Goal: Navigation & Orientation: Understand site structure

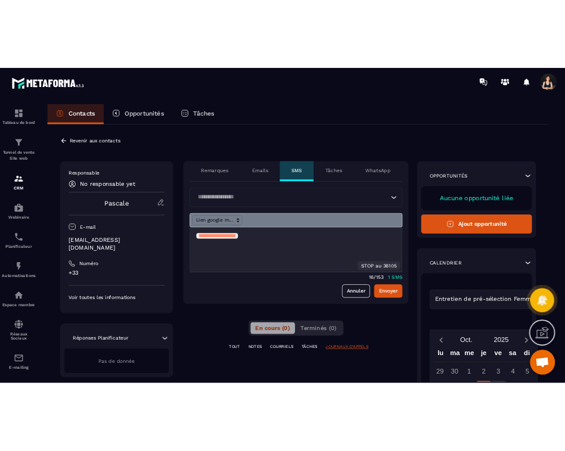
scroll to position [18, 0]
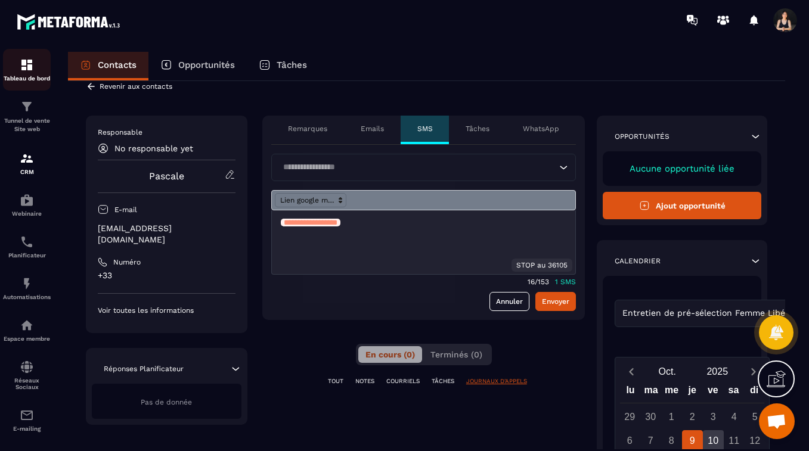
click at [25, 72] on div "Tableau de bord" at bounding box center [27, 70] width 48 height 24
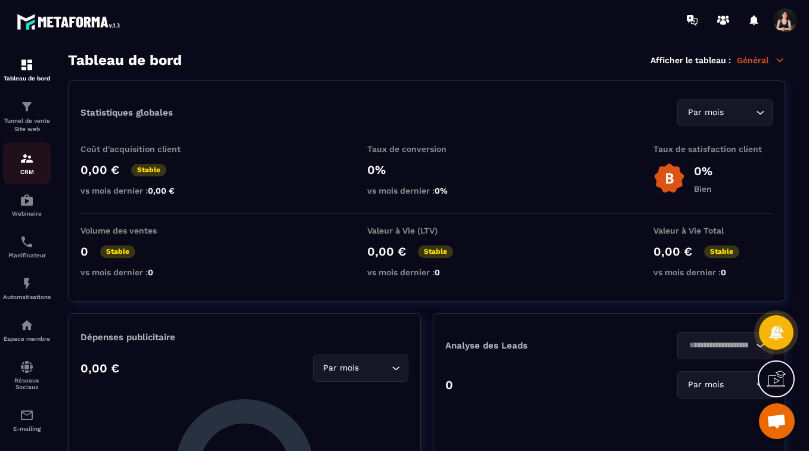
click at [29, 163] on img at bounding box center [27, 158] width 14 height 14
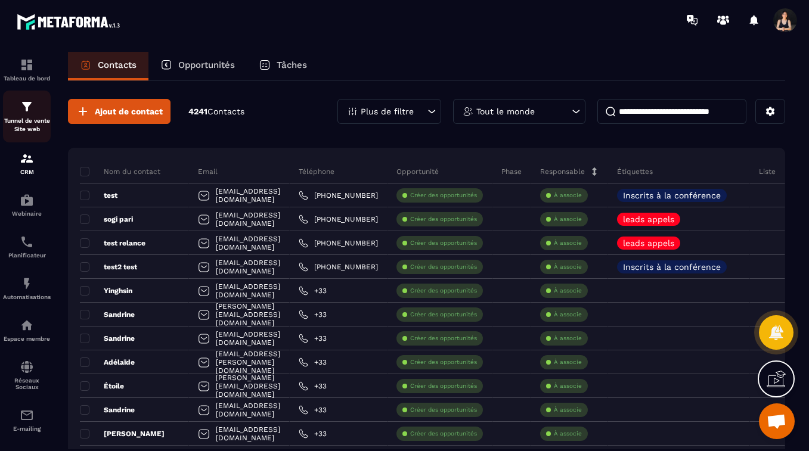
click at [24, 125] on p "Tunnel de vente Site web" at bounding box center [27, 125] width 48 height 17
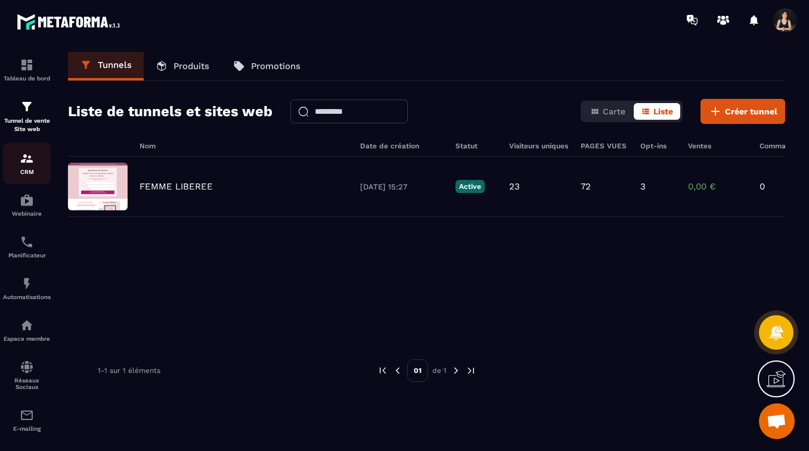
click at [24, 172] on p "CRM" at bounding box center [27, 172] width 48 height 7
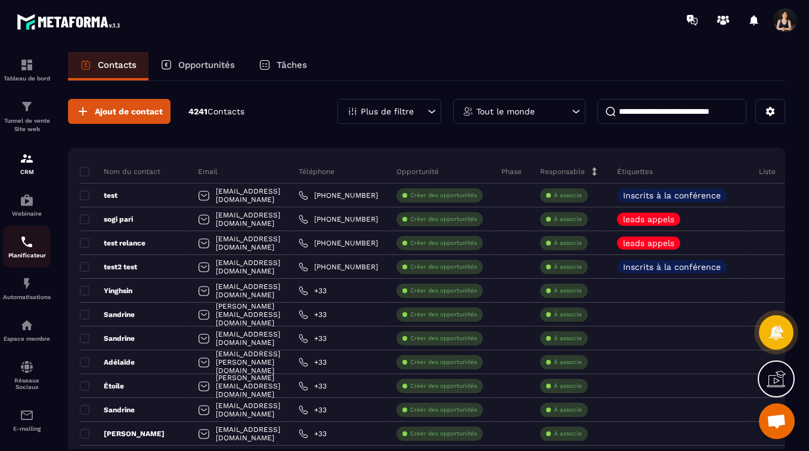
click at [26, 246] on img at bounding box center [27, 242] width 14 height 14
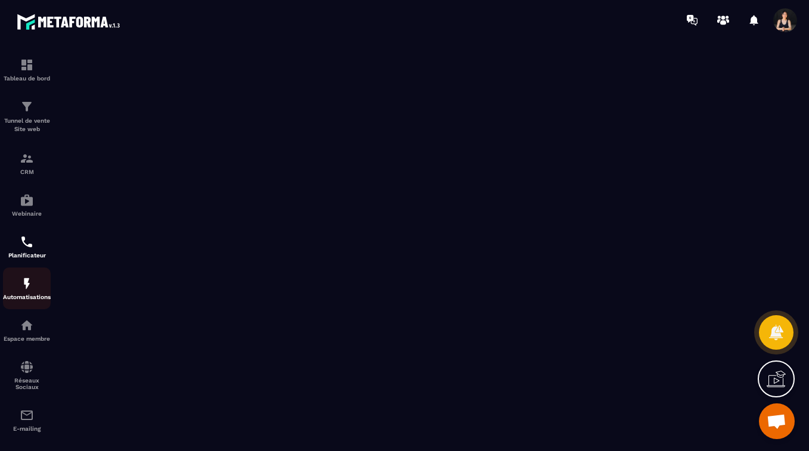
click at [26, 293] on div "Automatisations" at bounding box center [27, 289] width 48 height 24
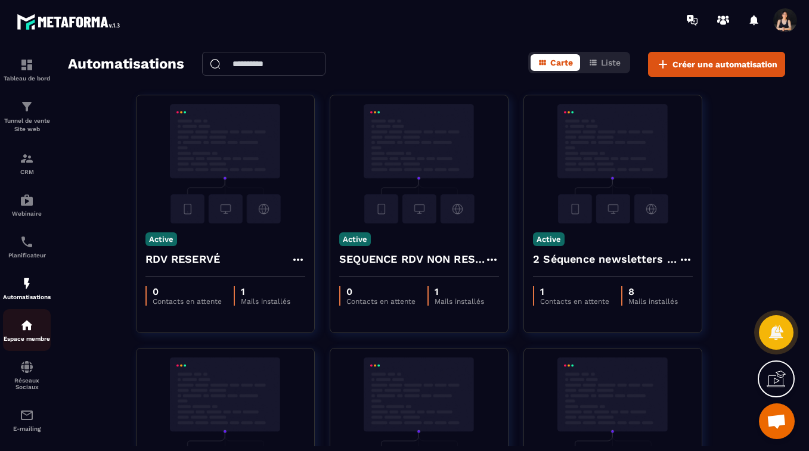
click at [31, 342] on p "Espace membre" at bounding box center [27, 339] width 48 height 7
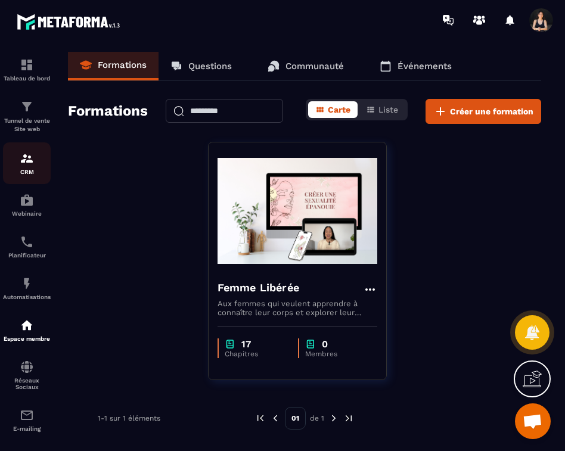
click at [29, 166] on img at bounding box center [27, 158] width 14 height 14
